Goal: Transaction & Acquisition: Book appointment/travel/reservation

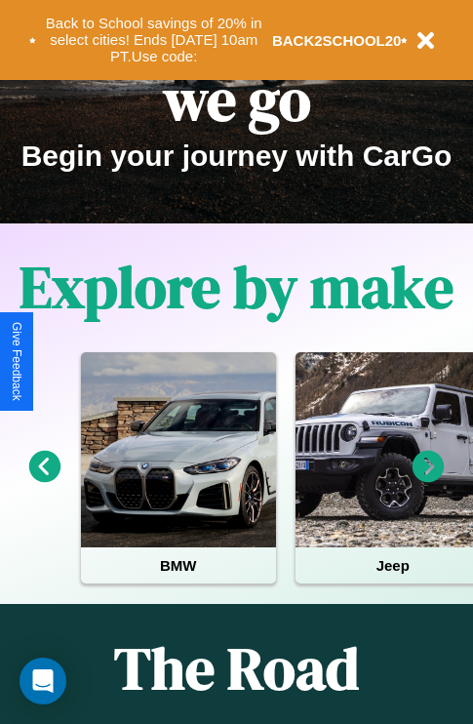
scroll to position [300, 0]
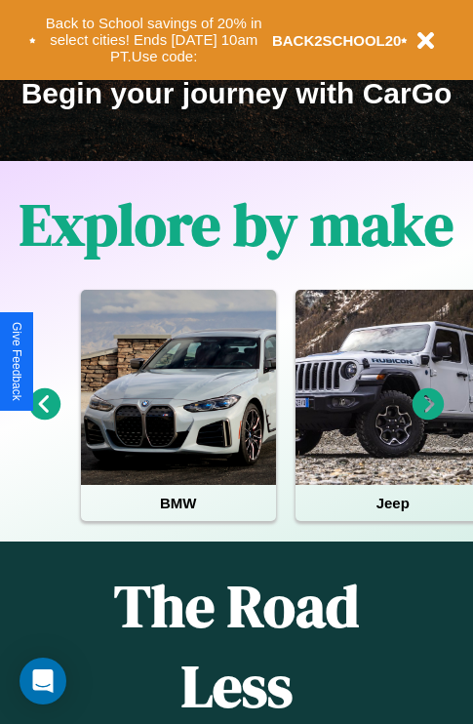
click at [428, 417] on icon at bounding box center [429, 404] width 32 height 32
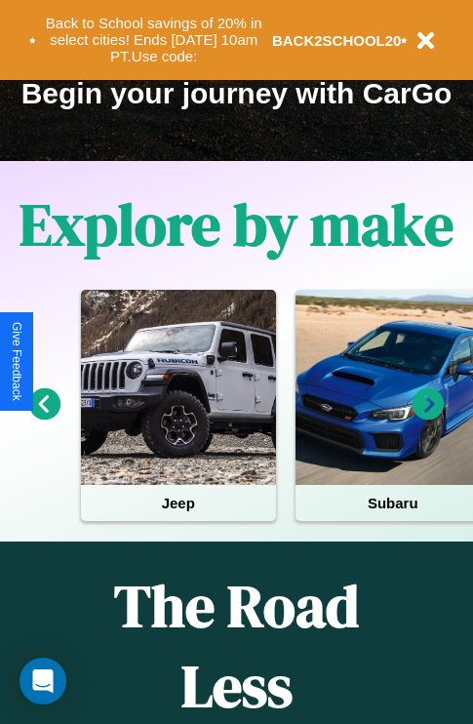
click at [428, 417] on icon at bounding box center [429, 404] width 32 height 32
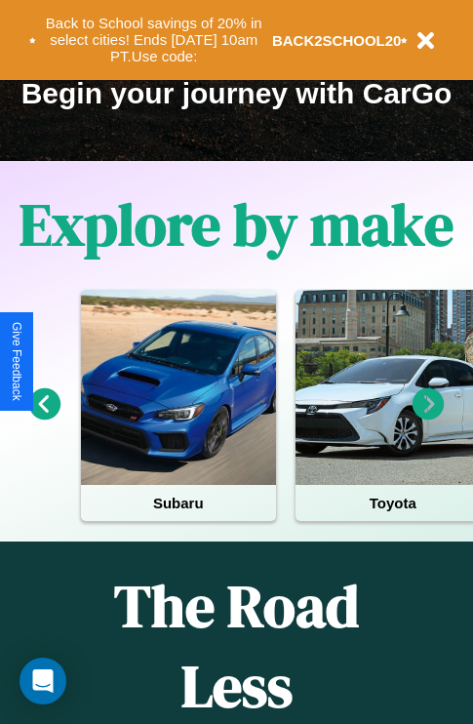
click at [44, 417] on icon at bounding box center [45, 404] width 32 height 32
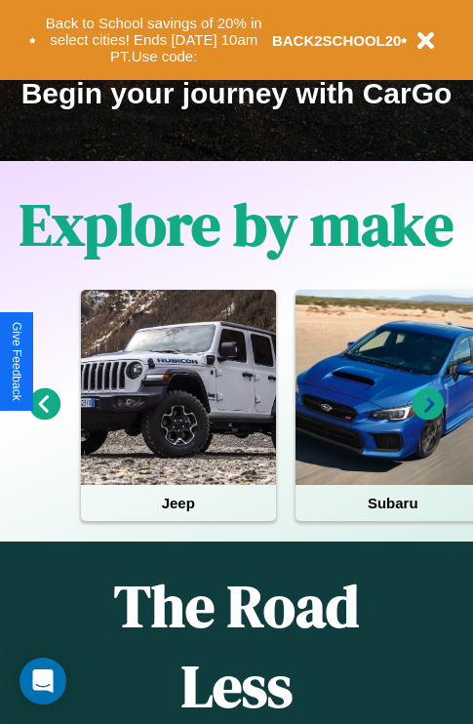
click at [428, 417] on icon at bounding box center [429, 404] width 32 height 32
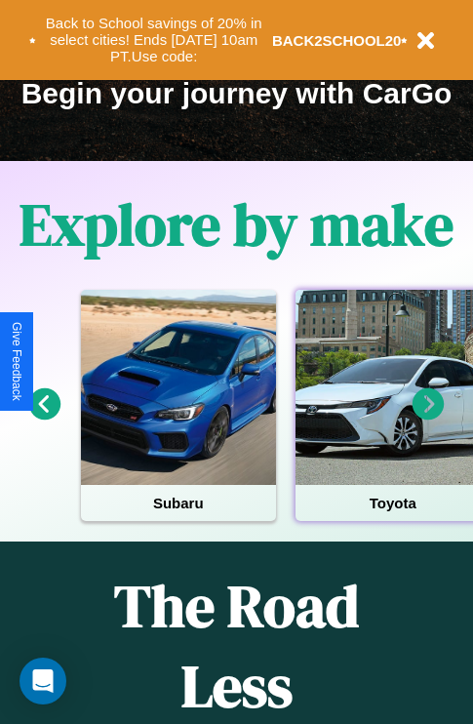
click at [391, 417] on div at bounding box center [392, 387] width 195 height 195
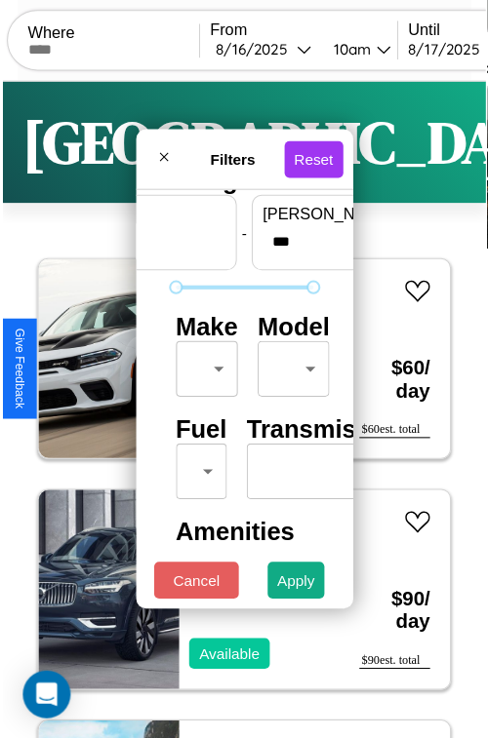
scroll to position [58, 0]
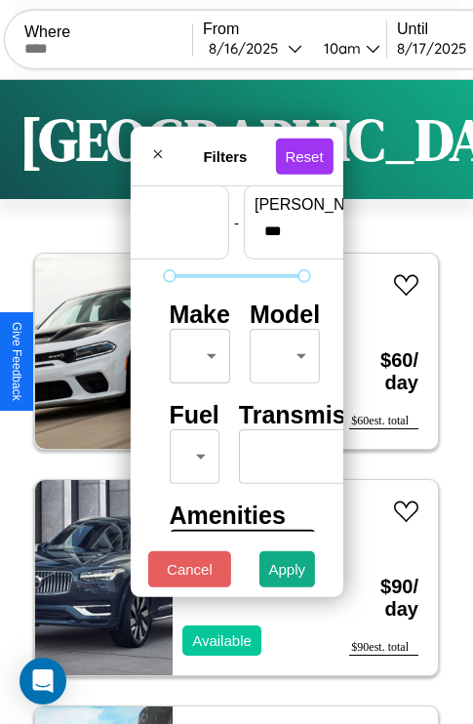
click at [196, 351] on body "CarGo Where From [DATE] 10am Until [DATE] 10am Become a Host Login Sign Up Dall…" at bounding box center [236, 402] width 473 height 805
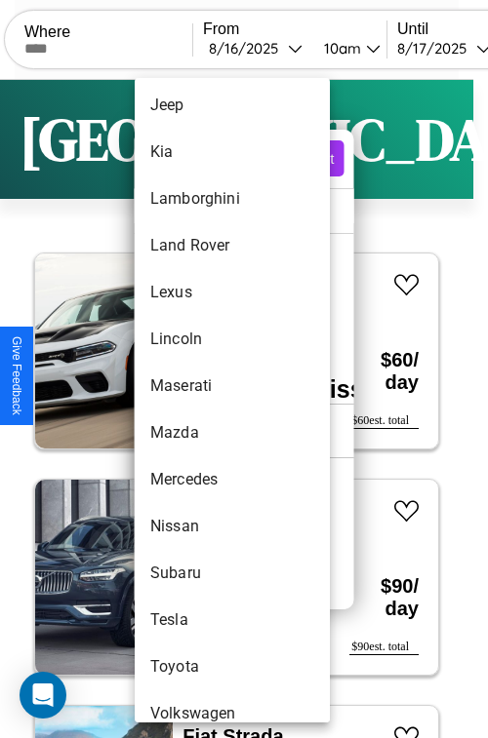
scroll to position [1056, 0]
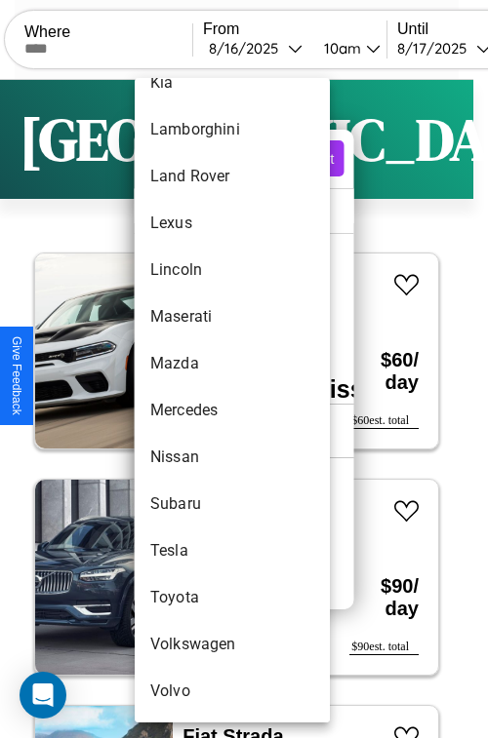
click at [195, 645] on li "Volkswagen" at bounding box center [232, 644] width 195 height 47
type input "**********"
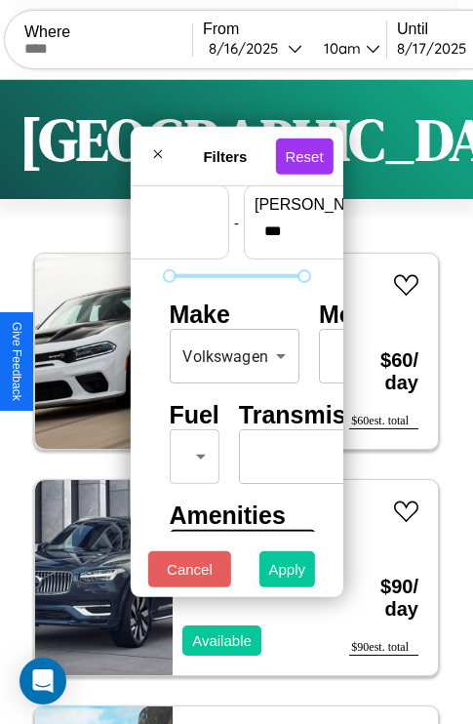
click at [288, 573] on button "Apply" at bounding box center [287, 569] width 57 height 36
